Goal: Find specific page/section: Find specific page/section

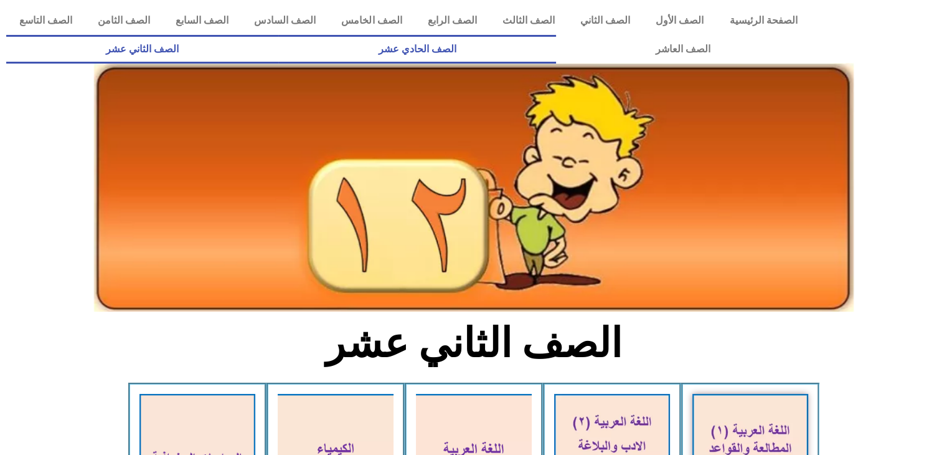
click at [555, 48] on link "الصف الحادي عشر" at bounding box center [416, 49] width 277 height 29
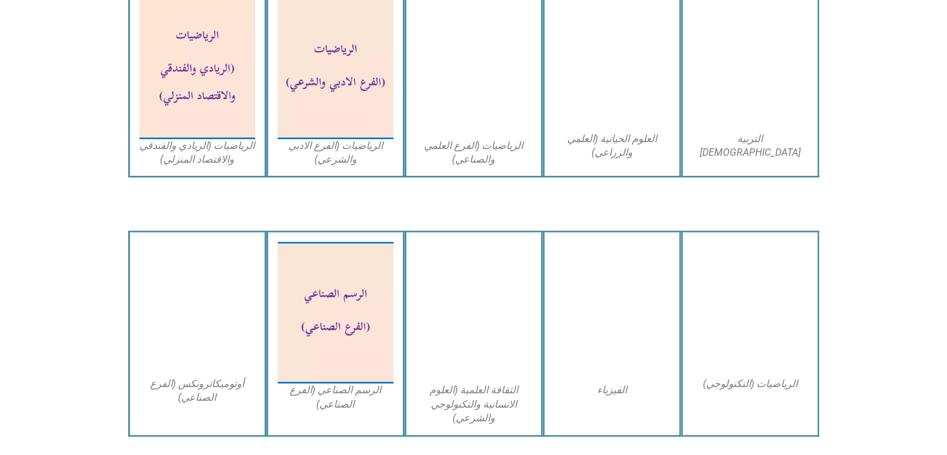
scroll to position [926, 0]
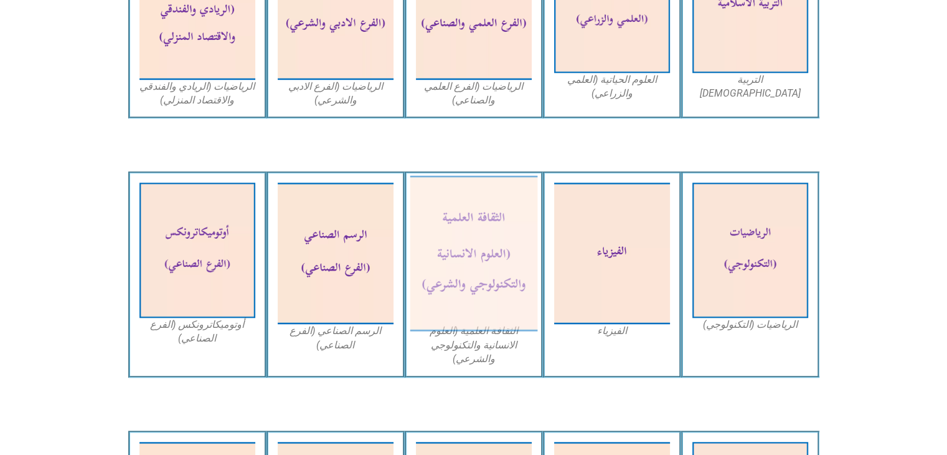
click at [508, 233] on img at bounding box center [474, 254] width 128 height 156
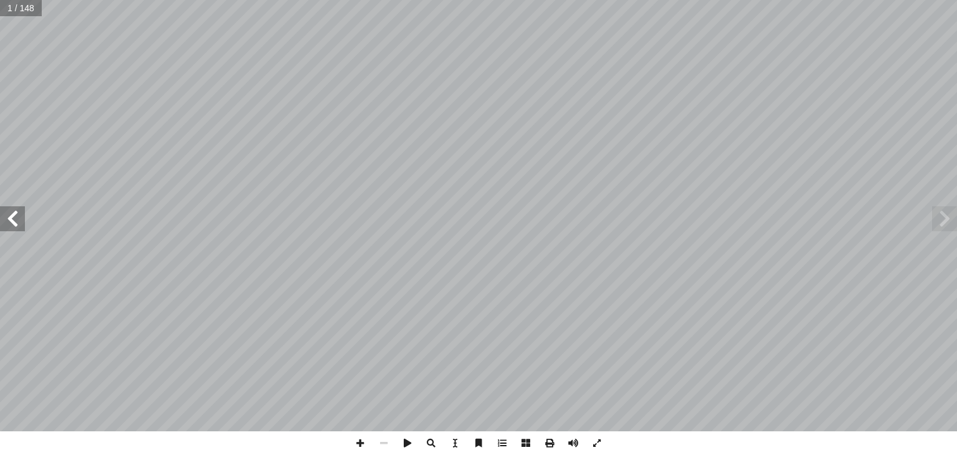
click at [17, 219] on span at bounding box center [12, 218] width 25 height 25
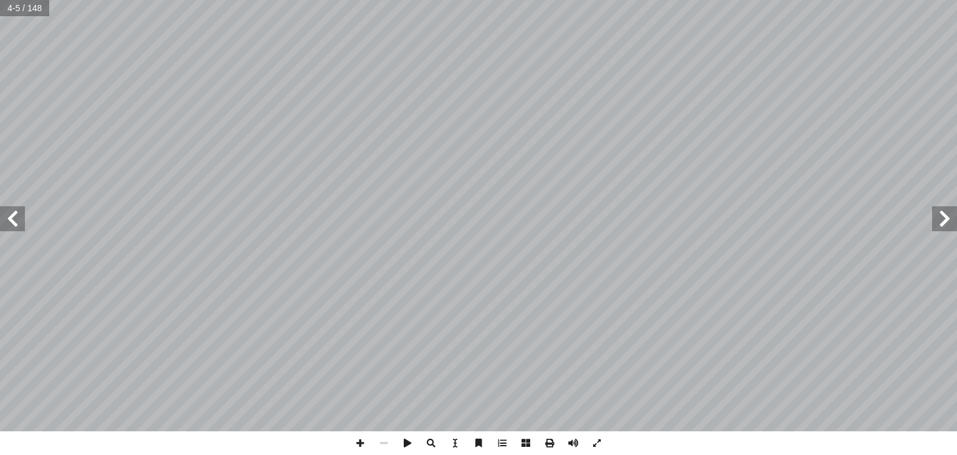
click at [17, 219] on span at bounding box center [12, 218] width 25 height 25
click at [597, 442] on span at bounding box center [597, 443] width 24 height 24
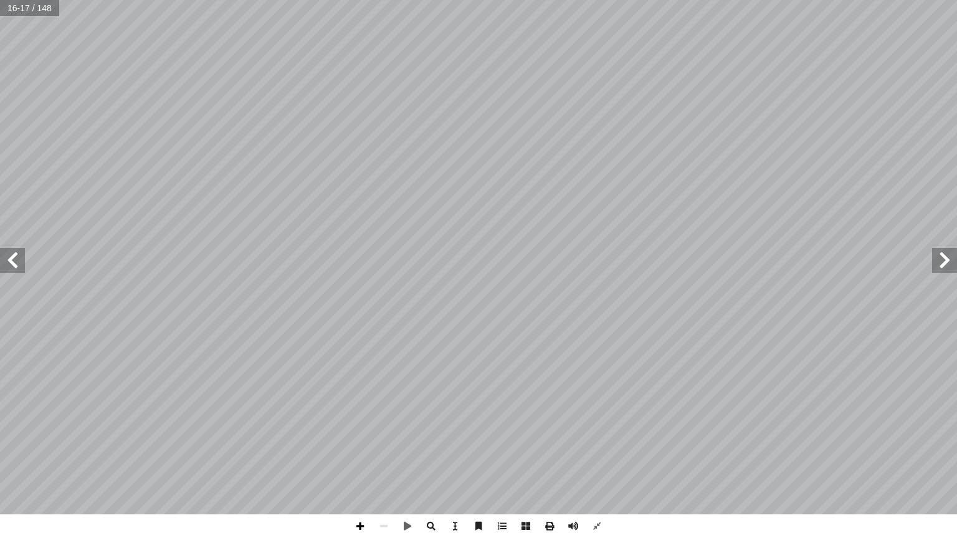
click at [359, 454] on span at bounding box center [360, 526] width 24 height 24
click at [384, 454] on span at bounding box center [384, 526] width 24 height 24
click at [359, 454] on span at bounding box center [360, 526] width 24 height 24
click at [19, 261] on span at bounding box center [12, 260] width 25 height 25
click at [950, 259] on span at bounding box center [944, 260] width 25 height 25
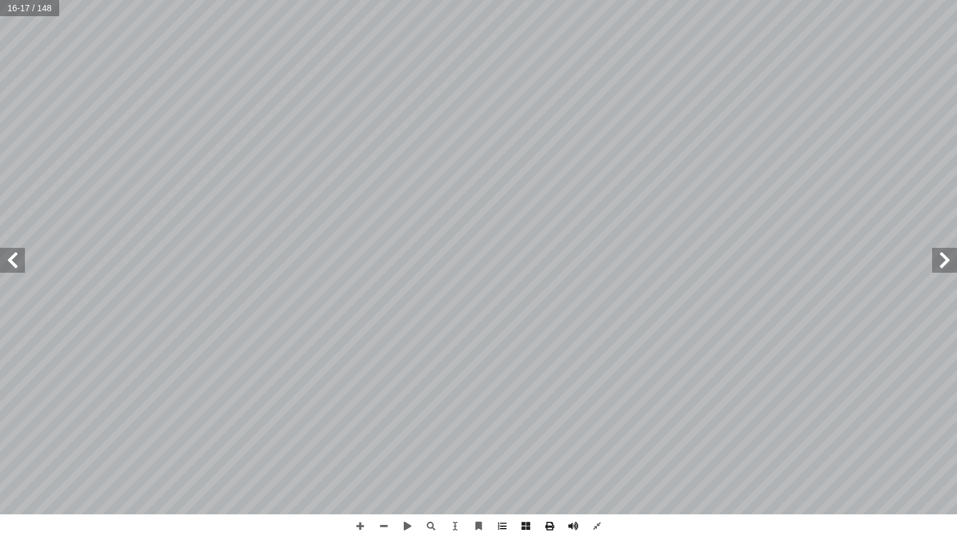
click at [7, 272] on span at bounding box center [12, 260] width 25 height 25
